Goal: Task Accomplishment & Management: Use online tool/utility

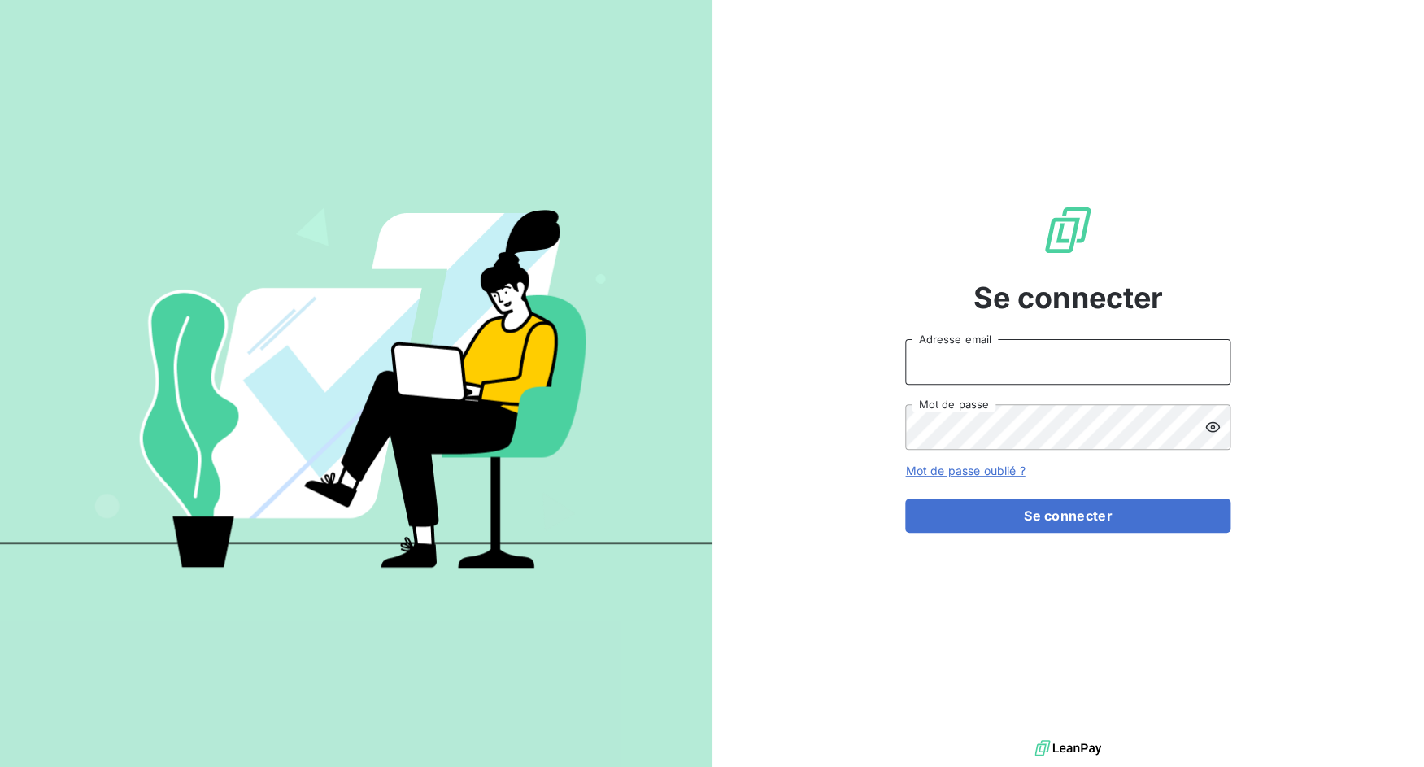
click at [957, 378] on input "Adresse email" at bounding box center [1067, 362] width 325 height 46
drag, startPoint x: 963, startPoint y: 366, endPoint x: 1032, endPoint y: 361, distance: 69.3
click at [1032, 361] on input "admin@3dcelo" at bounding box center [1067, 362] width 325 height 46
type input "admin@aaalocatour"
click at [905, 498] on button "Se connecter" at bounding box center [1067, 515] width 325 height 34
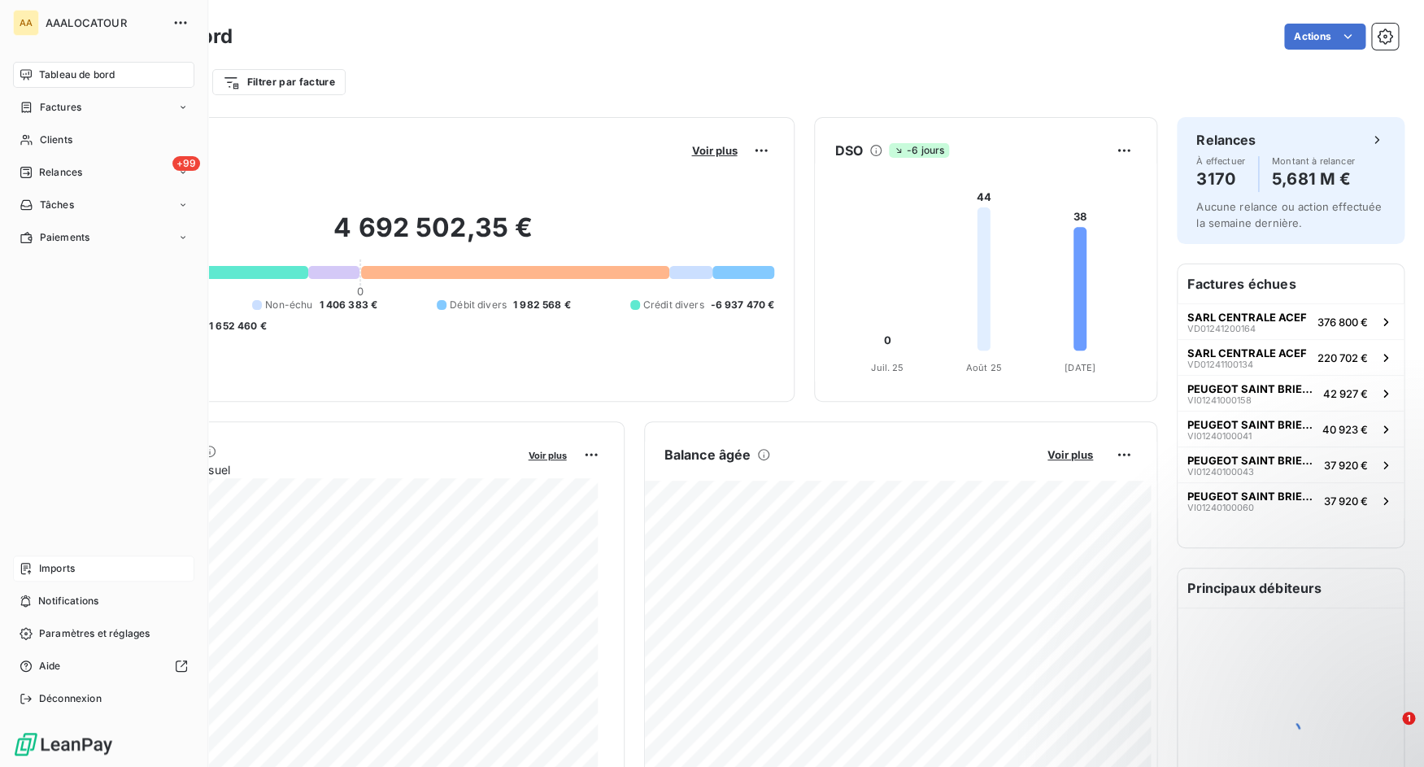
click at [33, 566] on div "Imports" at bounding box center [103, 568] width 181 height 26
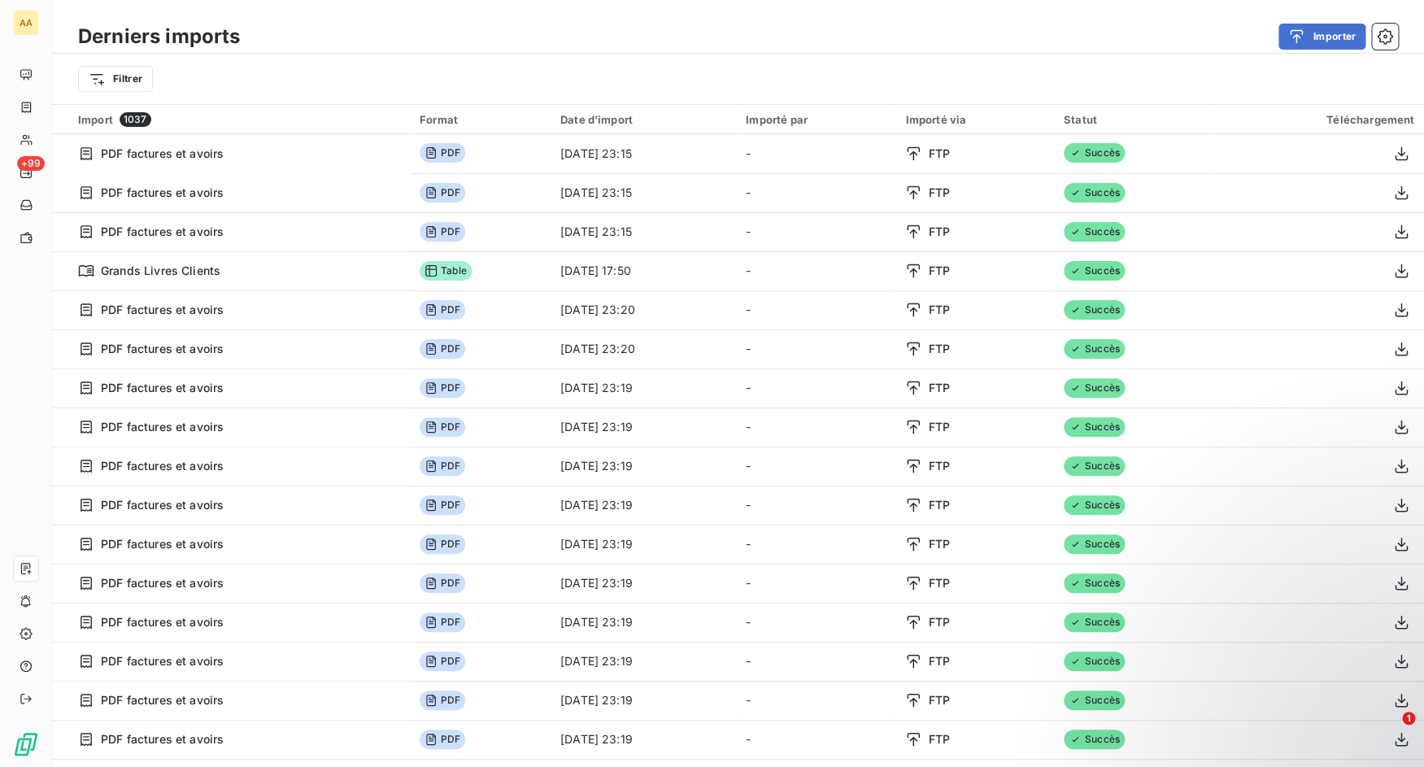
click at [154, 77] on div "Filtrer" at bounding box center [738, 78] width 1320 height 31
click at [129, 81] on html "AA +99 Derniers imports Importer Filtrer Import 1037 Format Date d’import Impor…" at bounding box center [712, 383] width 1424 height 767
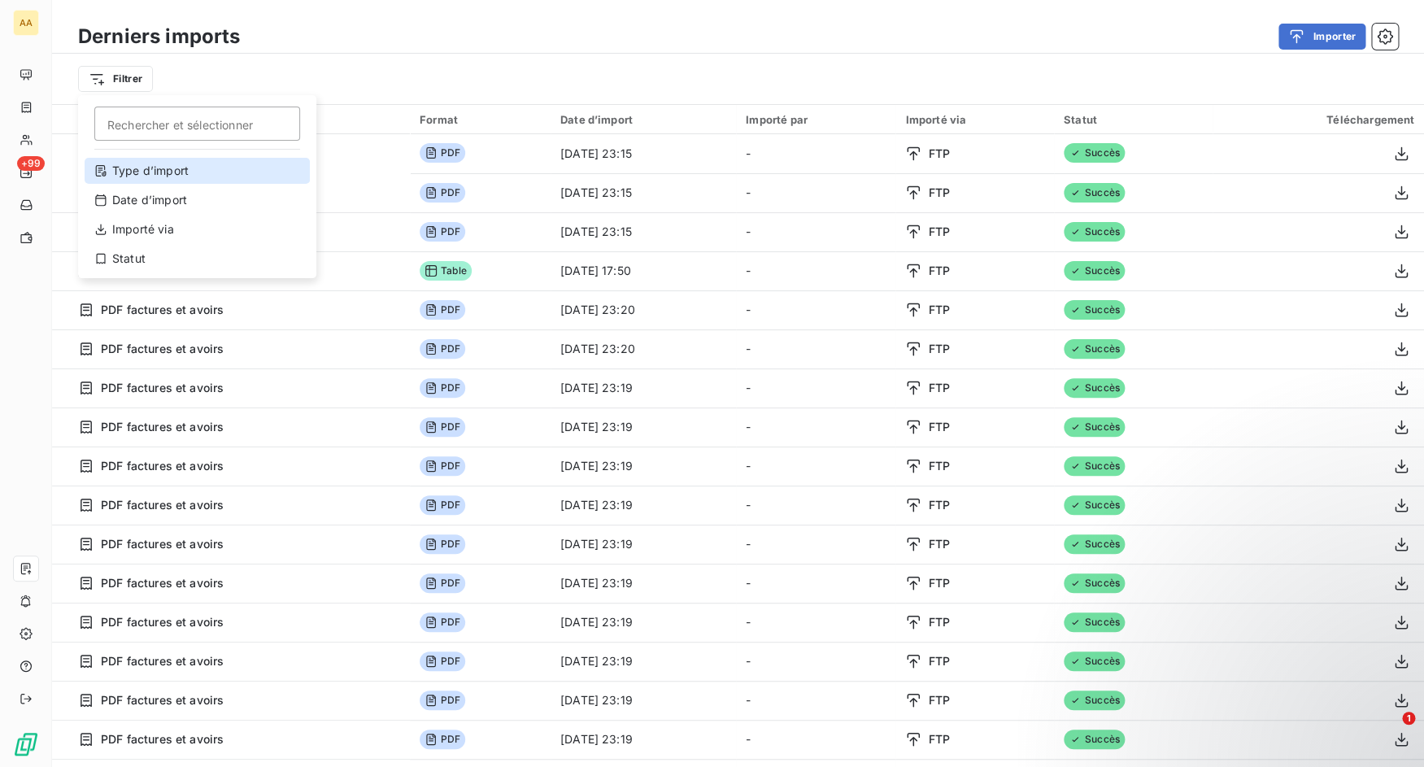
click at [178, 168] on div "Type d’import" at bounding box center [197, 171] width 225 height 26
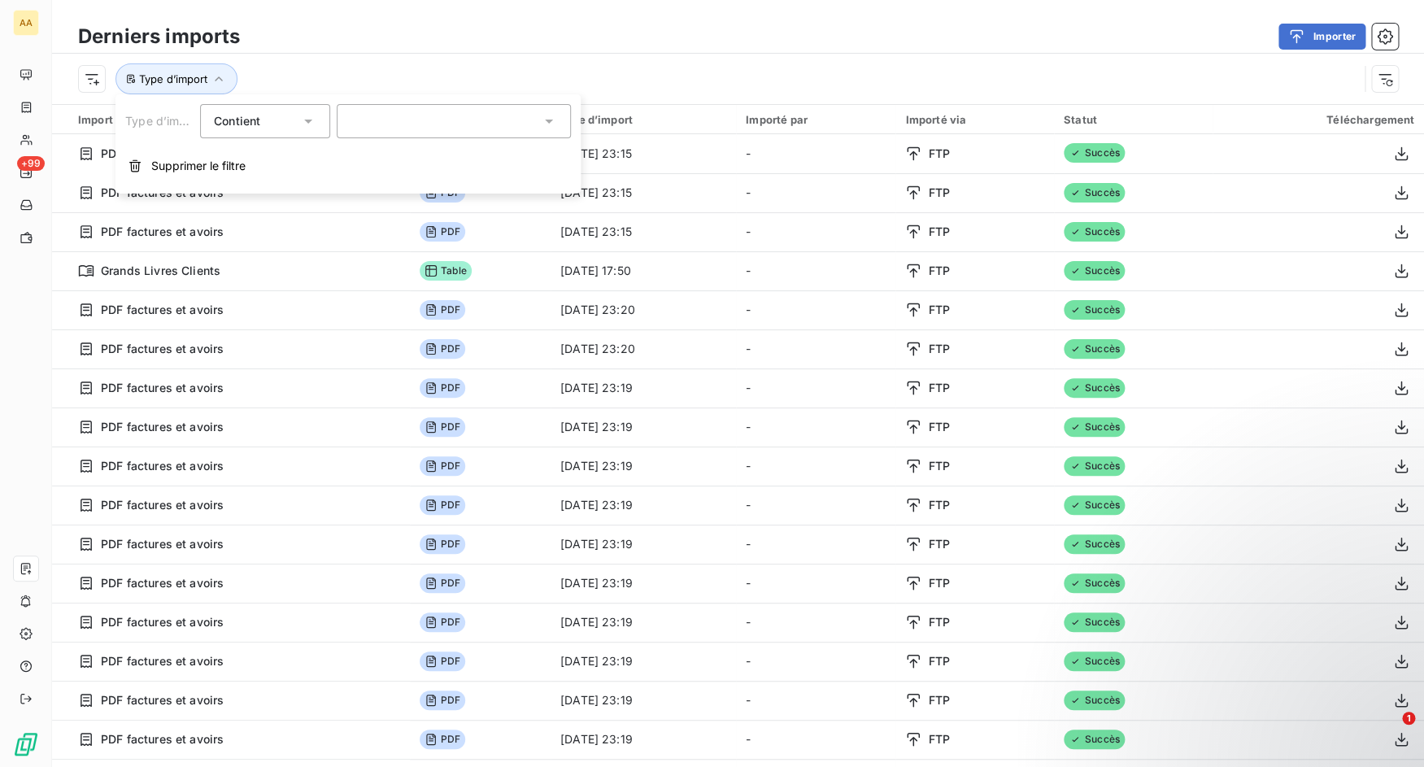
click at [389, 133] on div at bounding box center [454, 121] width 234 height 34
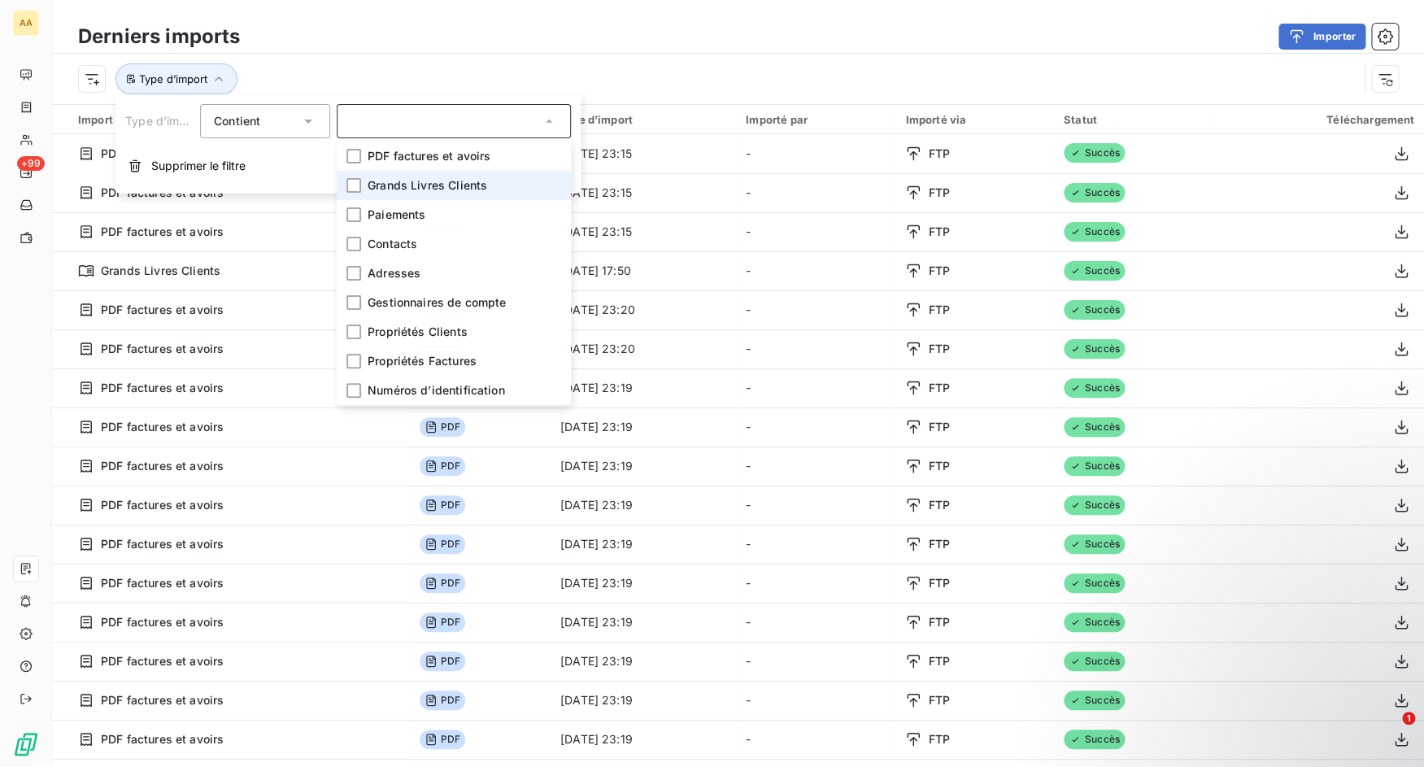
click at [390, 183] on span "Grands Livres Clients" at bounding box center [428, 185] width 120 height 16
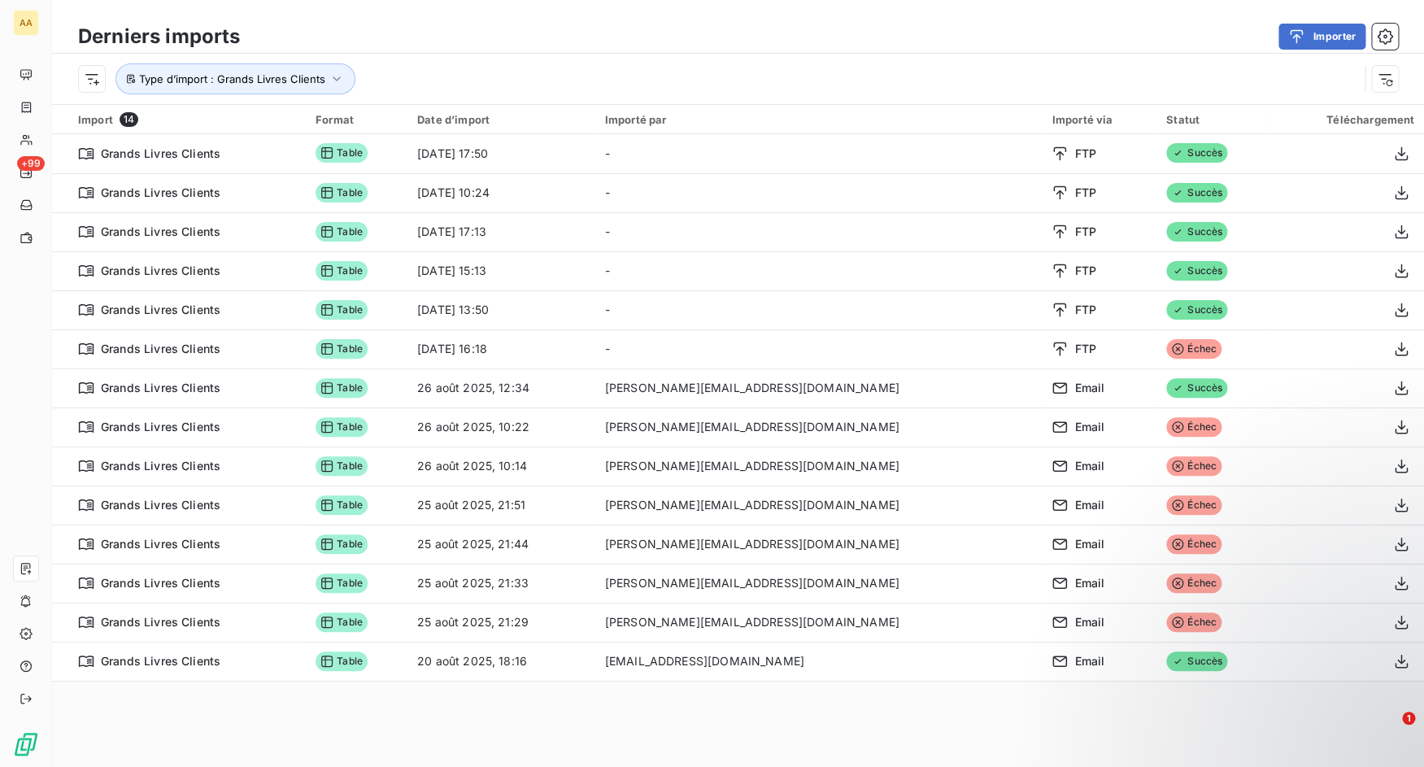
click at [578, 70] on div "Type d’import : Grands Livres Clients" at bounding box center [718, 78] width 1280 height 31
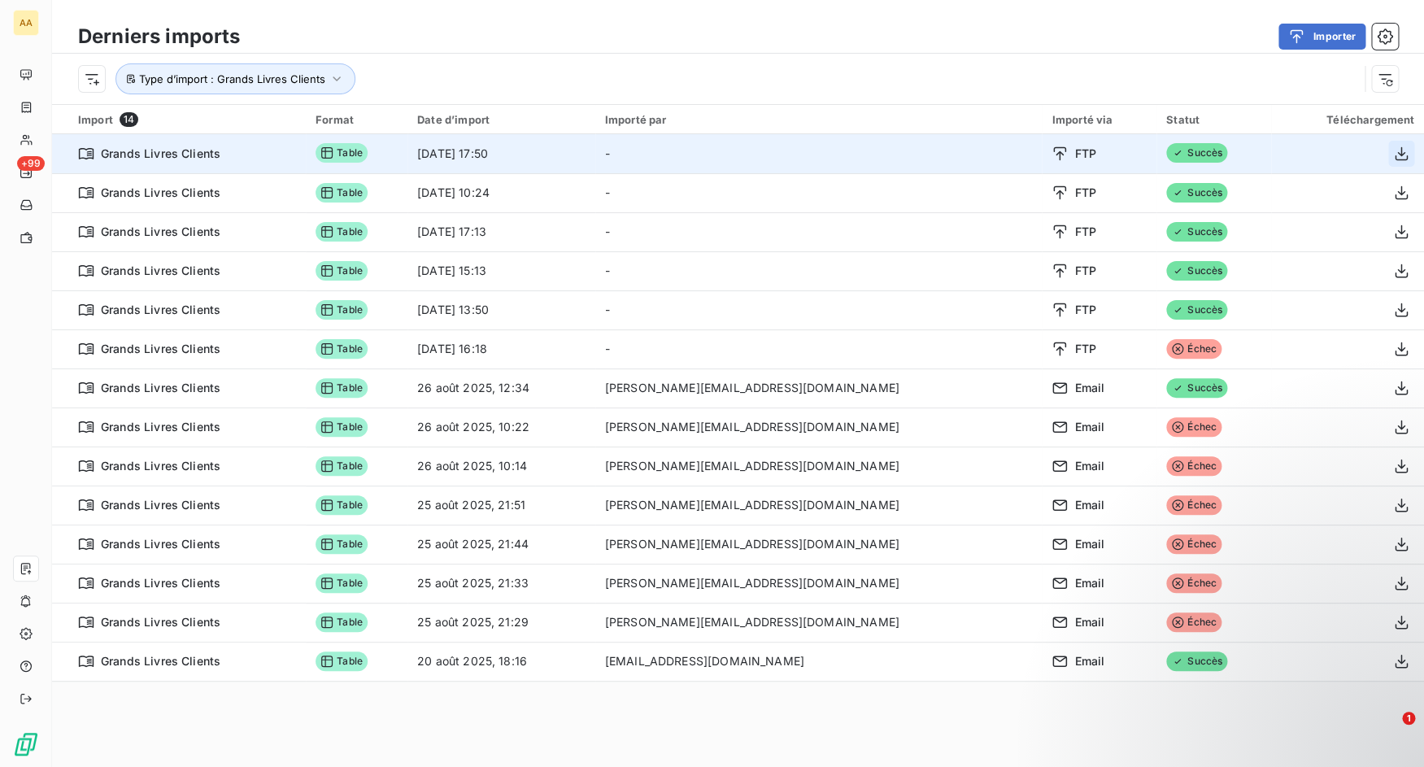
click at [1393, 155] on icon "button" at bounding box center [1401, 154] width 16 height 16
